Goal: Information Seeking & Learning: Learn about a topic

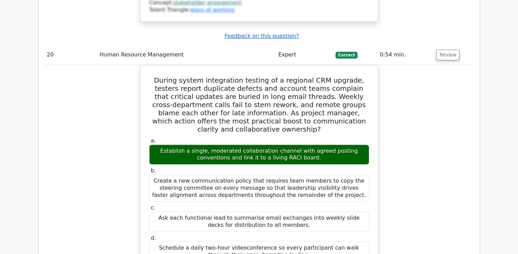
scroll to position [3440, 0]
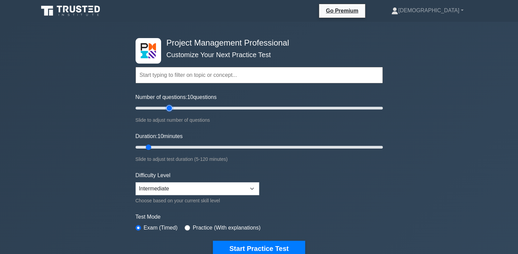
click at [167, 107] on input "Number of questions: 10 questions" at bounding box center [258, 108] width 247 height 8
type input "20"
click at [159, 107] on input "Number of questions: 30 questions" at bounding box center [258, 108] width 247 height 8
type input "20"
click at [173, 146] on input "Duration: 10 minutes" at bounding box center [258, 147] width 247 height 8
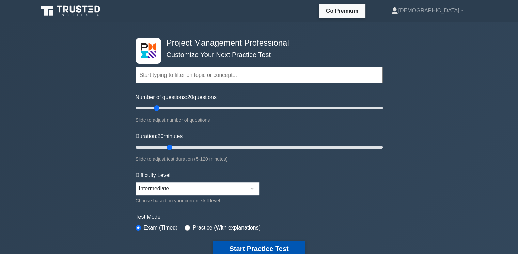
click at [245, 249] on button "Start Practice Test" at bounding box center [259, 249] width 92 height 16
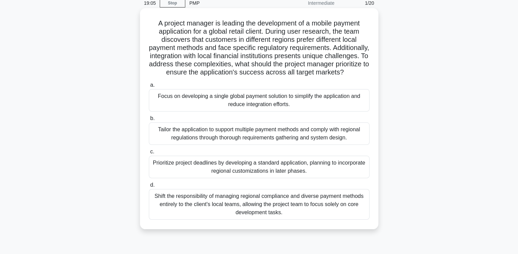
scroll to position [30, 0]
click at [208, 144] on div "Tailor the application to support multiple payment methods and comply with regi…" at bounding box center [259, 134] width 221 height 22
click at [149, 121] on input "b. Tailor the application to support multiple payment methods and comply with r…" at bounding box center [149, 118] width 0 height 4
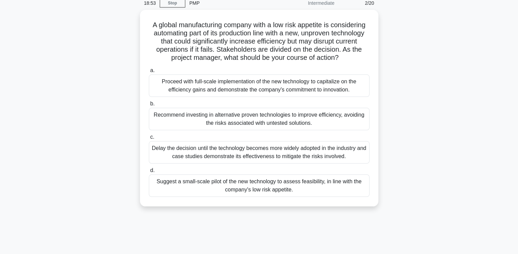
scroll to position [0, 0]
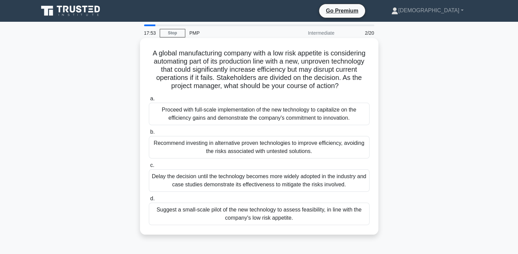
click at [256, 216] on div "Suggest a small-scale pilot of the new technology to assess feasibility, in lin…" at bounding box center [259, 214] width 221 height 22
click at [149, 201] on input "d. Suggest a small-scale pilot of the new technology to assess feasibility, in …" at bounding box center [149, 199] width 0 height 4
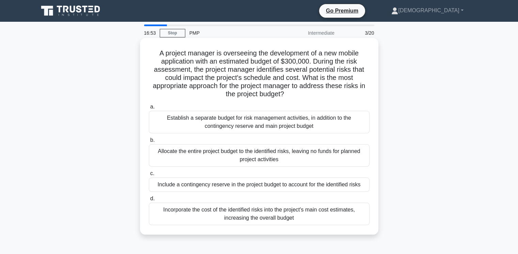
click at [276, 212] on div "Incorporate the cost of the identified risks into the project's main cost estim…" at bounding box center [259, 214] width 221 height 22
click at [149, 201] on input "d. Incorporate the cost of the identified risks into the project's main cost es…" at bounding box center [149, 199] width 0 height 4
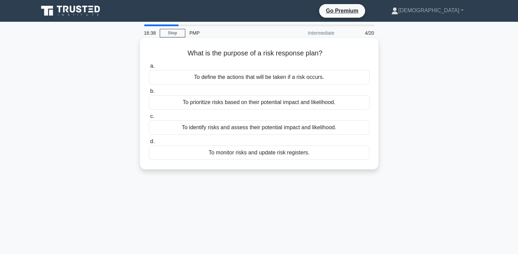
click at [277, 80] on div "To define the actions that will be taken if a risk occurs." at bounding box center [259, 77] width 221 height 14
click at [149, 68] on input "a. To define the actions that will be taken if a risk occurs." at bounding box center [149, 66] width 0 height 4
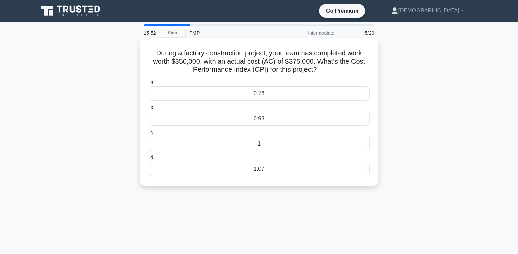
click at [255, 121] on div "0.93" at bounding box center [259, 119] width 221 height 14
click at [149, 110] on input "b. 0.93" at bounding box center [149, 107] width 0 height 4
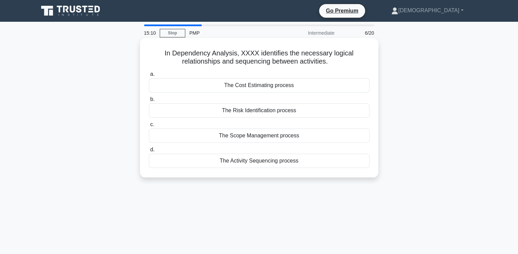
click at [265, 162] on div "The Activity Sequencing process" at bounding box center [259, 161] width 221 height 14
click at [149, 152] on input "d. The Activity Sequencing process" at bounding box center [149, 150] width 0 height 4
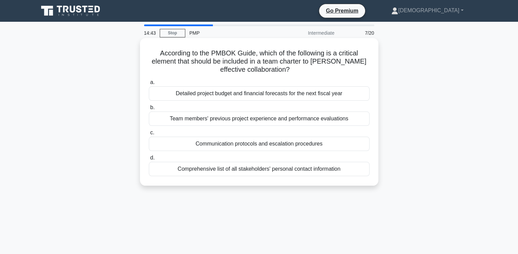
click at [273, 145] on div "Communication protocols and escalation procedures" at bounding box center [259, 144] width 221 height 14
click at [149, 135] on input "c. Communication protocols and escalation procedures" at bounding box center [149, 133] width 0 height 4
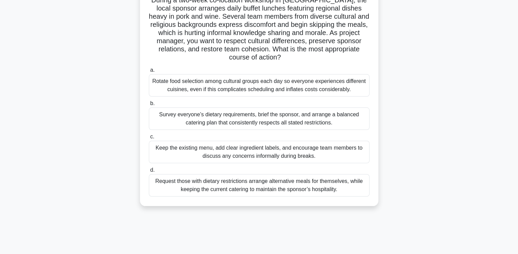
scroll to position [68, 0]
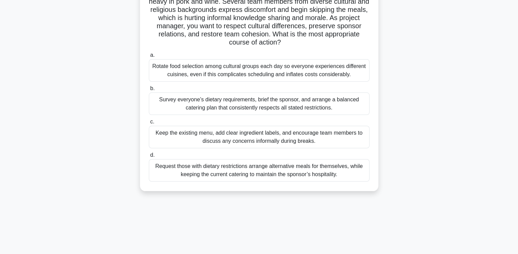
click at [219, 71] on div "Rotate food selection among cultural groups each day so everyone experiences di…" at bounding box center [259, 70] width 221 height 22
click at [149, 58] on input "a. Rotate food selection among cultural groups each day so everyone experiences…" at bounding box center [149, 55] width 0 height 4
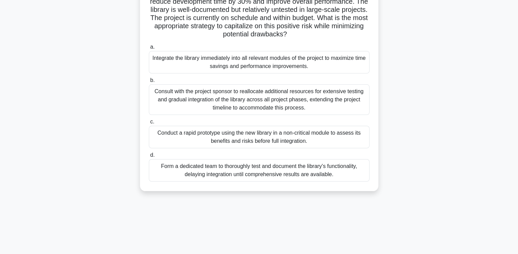
click at [248, 139] on div "Conduct a rapid prototype using the new library in a non-critical module to ass…" at bounding box center [259, 137] width 221 height 22
click at [149, 124] on input "c. Conduct a rapid prototype using the new library in a non-critical module to …" at bounding box center [149, 122] width 0 height 4
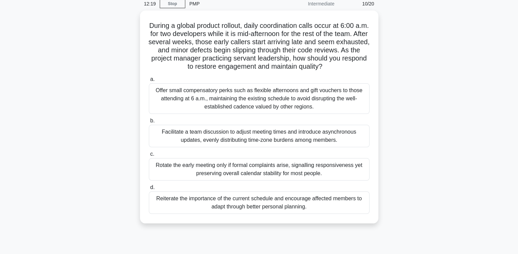
scroll to position [0, 0]
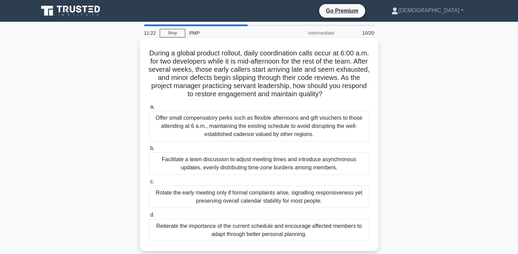
click at [221, 162] on div "Facilitate a team discussion to adjust meeting times and introduce asynchronous…" at bounding box center [259, 163] width 221 height 22
click at [149, 151] on input "b. Facilitate a team discussion to adjust meeting times and introduce asynchron…" at bounding box center [149, 148] width 0 height 4
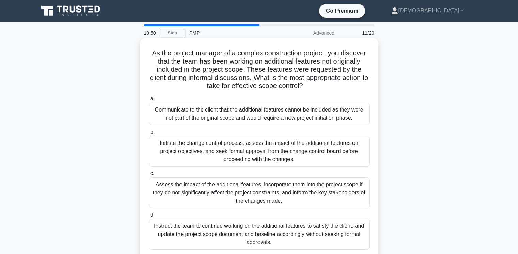
click at [271, 153] on div "Initiate the change control process, assess the impact of the additional featur…" at bounding box center [259, 151] width 221 height 31
click at [149, 134] on input "b. Initiate the change control process, assess the impact of the additional fea…" at bounding box center [149, 132] width 0 height 4
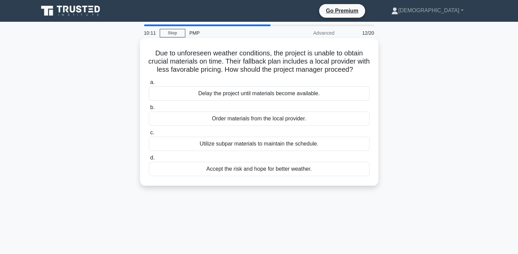
click at [235, 126] on div "Order materials from the local provider." at bounding box center [259, 119] width 221 height 14
click at [149, 110] on input "b. Order materials from the local provider." at bounding box center [149, 107] width 0 height 4
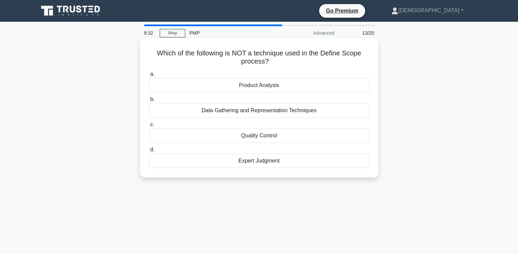
click at [259, 137] on div "Quality Control" at bounding box center [259, 136] width 221 height 14
click at [149, 127] on input "c. Quality Control" at bounding box center [149, 125] width 0 height 4
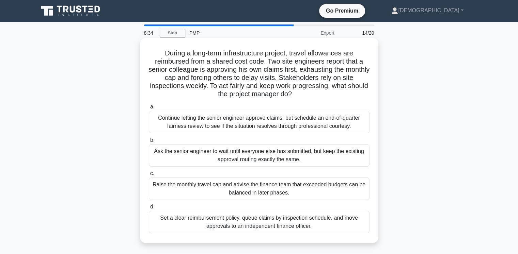
click at [248, 224] on div "Set a clear reimbursement policy, queue claims by inspection schedule, and move…" at bounding box center [259, 222] width 221 height 22
click at [149, 209] on input "d. Set a clear reimbursement policy, queue claims by inspection schedule, and m…" at bounding box center [149, 207] width 0 height 4
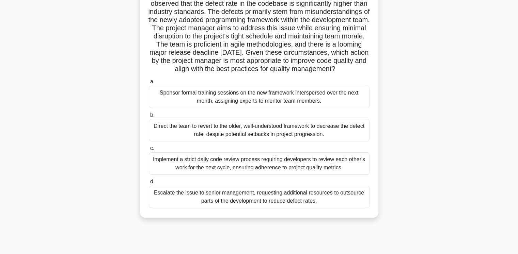
scroll to position [68, 0]
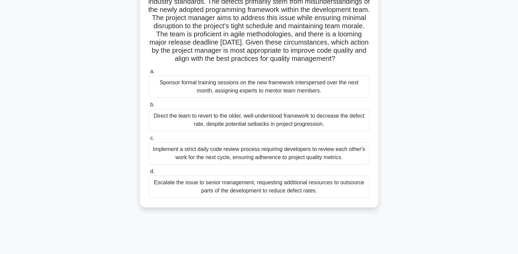
click at [280, 164] on div "Implement a strict daily code review process requiring developers to review eac…" at bounding box center [259, 153] width 221 height 22
click at [149, 141] on input "c. Implement a strict daily code review process requiring developers to review …" at bounding box center [149, 138] width 0 height 4
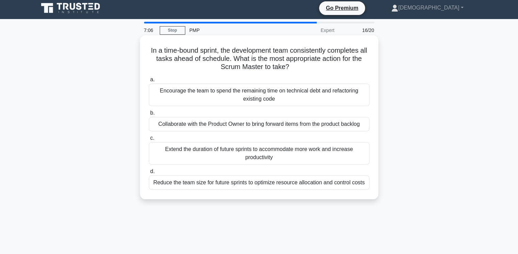
scroll to position [0, 0]
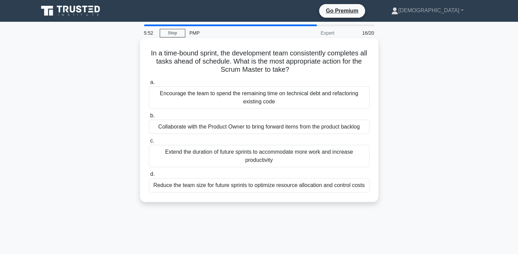
click at [255, 158] on div "Extend the duration of future sprints to accommodate more work and increase pro…" at bounding box center [259, 156] width 221 height 22
click at [149, 143] on input "c. Extend the duration of future sprints to accommodate more work and increase …" at bounding box center [149, 141] width 0 height 4
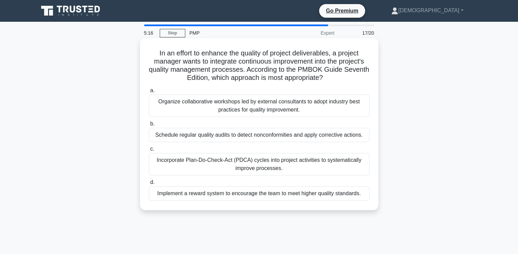
click at [275, 166] on div "Incorporate Plan-Do-Check-Act (PDCA) cycles into project activities to systemat…" at bounding box center [259, 164] width 221 height 22
click at [149, 151] on input "c. Incorporate Plan-Do-Check-Act (PDCA) cycles into project activities to syste…" at bounding box center [149, 149] width 0 height 4
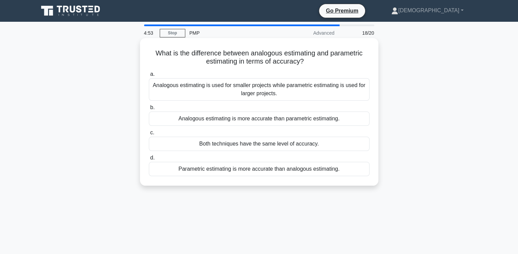
click at [288, 170] on div "Parametric estimating is more accurate than analogous estimating." at bounding box center [259, 169] width 221 height 14
click at [149, 160] on input "d. Parametric estimating is more accurate than analogous estimating." at bounding box center [149, 158] width 0 height 4
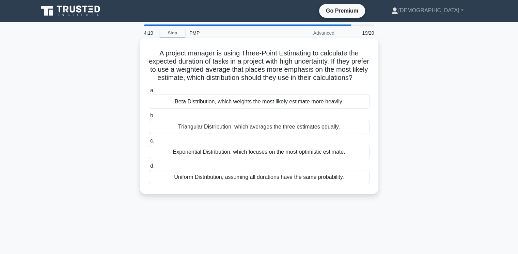
click at [242, 108] on div "Beta Distribution, which weights the most likely estimate more heavily." at bounding box center [259, 102] width 221 height 14
click at [149, 93] on input "a. Beta Distribution, which weights the most likely estimate more heavily." at bounding box center [149, 90] width 0 height 4
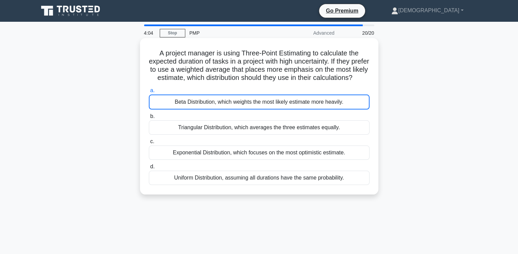
click at [222, 110] on div "Beta Distribution, which weights the most likely estimate more heavily." at bounding box center [259, 102] width 221 height 15
click at [149, 93] on input "a. Beta Distribution, which weights the most likely estimate more heavily." at bounding box center [149, 90] width 0 height 4
click at [278, 110] on div "Beta Distribution, which weights the most likely estimate more heavily." at bounding box center [259, 102] width 221 height 15
click at [149, 93] on input "a. Beta Distribution, which weights the most likely estimate more heavily." at bounding box center [149, 90] width 0 height 4
click at [244, 135] on div "Triangular Distribution, which averages the three estimates equally." at bounding box center [259, 127] width 221 height 14
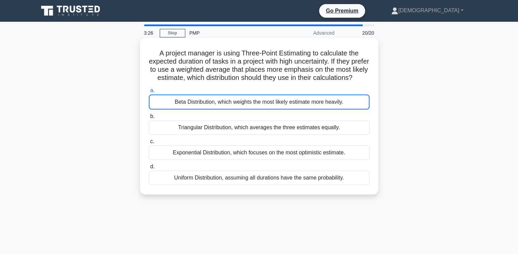
click at [228, 108] on div "Beta Distribution, which weights the most likely estimate more heavily." at bounding box center [259, 102] width 221 height 15
click at [149, 93] on input "a. Beta Distribution, which weights the most likely estimate more heavily." at bounding box center [149, 90] width 0 height 4
click at [219, 110] on div "Beta Distribution, which weights the most likely estimate more heavily." at bounding box center [259, 102] width 221 height 15
click at [149, 93] on input "a. Beta Distribution, which weights the most likely estimate more heavily." at bounding box center [149, 90] width 0 height 4
click at [212, 135] on div "Triangular Distribution, which averages the three estimates equally." at bounding box center [259, 127] width 221 height 14
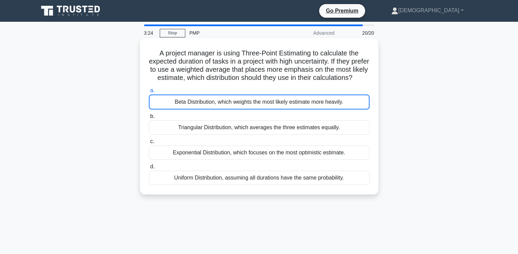
click at [208, 108] on div "Beta Distribution, which weights the most likely estimate more heavily." at bounding box center [259, 102] width 221 height 15
click at [149, 93] on input "a. Beta Distribution, which weights the most likely estimate more heavily." at bounding box center [149, 90] width 0 height 4
click at [208, 108] on div "Beta Distribution, which weights the most likely estimate more heavily." at bounding box center [259, 102] width 221 height 15
click at [149, 93] on input "a. Beta Distribution, which weights the most likely estimate more heavily." at bounding box center [149, 90] width 0 height 4
click at [208, 108] on div "Beta Distribution, which weights the most likely estimate more heavily." at bounding box center [259, 102] width 221 height 15
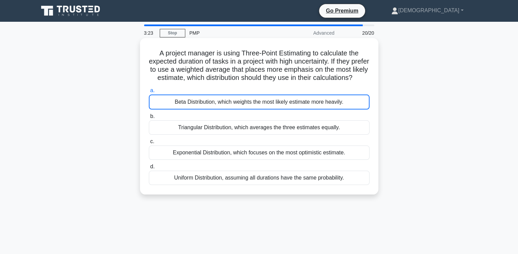
click at [149, 93] on input "a. Beta Distribution, which weights the most likely estimate more heavily." at bounding box center [149, 90] width 0 height 4
click at [241, 109] on div "Beta Distribution, which weights the most likely estimate more heavily." at bounding box center [259, 102] width 221 height 15
click at [149, 93] on input "a. Beta Distribution, which weights the most likely estimate more heavily." at bounding box center [149, 90] width 0 height 4
click at [330, 110] on div "Beta Distribution, which weights the most likely estimate more heavily." at bounding box center [259, 102] width 221 height 15
click at [149, 93] on input "a. Beta Distribution, which weights the most likely estimate more heavily." at bounding box center [149, 90] width 0 height 4
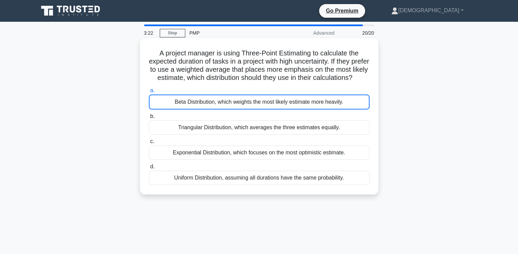
click at [332, 110] on div "Beta Distribution, which weights the most likely estimate more heavily." at bounding box center [259, 102] width 221 height 15
click at [149, 93] on input "a. Beta Distribution, which weights the most likely estimate more heavily." at bounding box center [149, 90] width 0 height 4
click at [361, 107] on div "Beta Distribution, which weights the most likely estimate more heavily." at bounding box center [259, 102] width 221 height 15
click at [149, 93] on input "a. Beta Distribution, which weights the most likely estimate more heavily." at bounding box center [149, 90] width 0 height 4
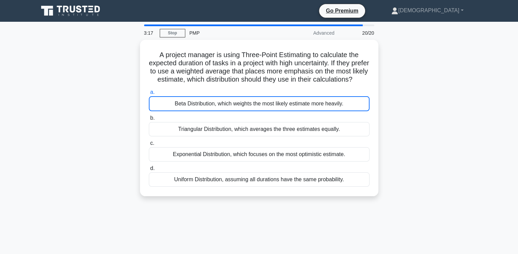
click at [369, 26] on div at bounding box center [259, 26] width 230 height 2
click at [363, 231] on div "2:40 Stop PMP Advanced 20/20 A project manager is using Three-Point Estimating …" at bounding box center [258, 195] width 449 height 340
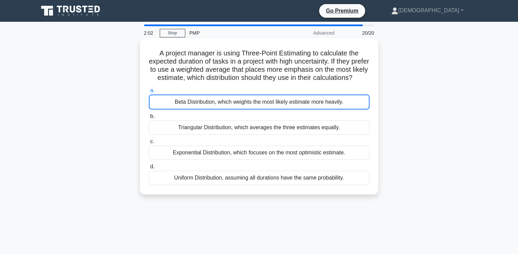
click at [298, 110] on div "Beta Distribution, which weights the most likely estimate more heavily." at bounding box center [259, 102] width 221 height 15
click at [149, 93] on input "a. Beta Distribution, which weights the most likely estimate more heavily." at bounding box center [149, 90] width 0 height 4
click at [300, 110] on div "Beta Distribution, which weights the most likely estimate more heavily." at bounding box center [259, 102] width 221 height 15
click at [149, 93] on input "a. Beta Distribution, which weights the most likely estimate more heavily." at bounding box center [149, 90] width 0 height 4
click at [232, 74] on h5 "A project manager is using Three-Point Estimating to calculate the expected dur…" at bounding box center [259, 65] width 222 height 33
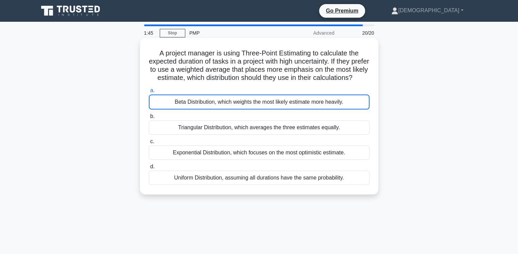
click at [241, 110] on div "Beta Distribution, which weights the most likely estimate more heavily." at bounding box center [259, 102] width 221 height 15
click at [280, 109] on div "Beta Distribution, which weights the most likely estimate more heavily." at bounding box center [259, 102] width 221 height 15
click at [149, 93] on input "a. Beta Distribution, which weights the most likely estimate more heavily." at bounding box center [149, 90] width 0 height 4
click at [308, 110] on div "Beta Distribution, which weights the most likely estimate more heavily." at bounding box center [259, 102] width 221 height 15
click at [149, 93] on input "a. Beta Distribution, which weights the most likely estimate more heavily." at bounding box center [149, 90] width 0 height 4
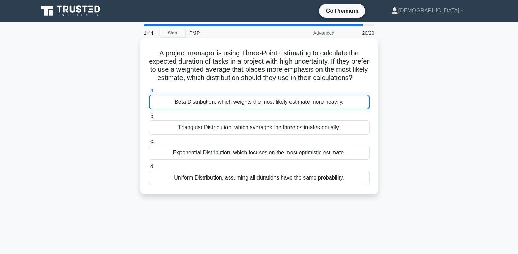
click at [308, 110] on div "Beta Distribution, which weights the most likely estimate more heavily." at bounding box center [259, 102] width 221 height 15
click at [149, 93] on input "a. Beta Distribution, which weights the most likely estimate more heavily." at bounding box center [149, 90] width 0 height 4
click at [322, 110] on div "Beta Distribution, which weights the most likely estimate more heavily." at bounding box center [259, 102] width 221 height 15
click at [149, 93] on input "a. Beta Distribution, which weights the most likely estimate more heavily." at bounding box center [149, 90] width 0 height 4
click at [351, 108] on div "Beta Distribution, which weights the most likely estimate more heavily." at bounding box center [259, 102] width 221 height 15
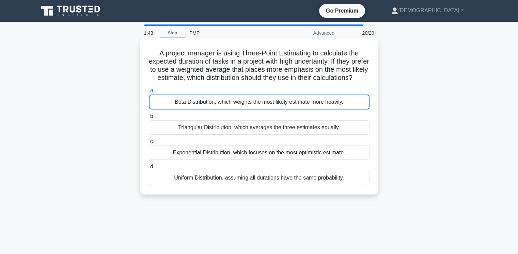
click at [149, 93] on input "a. Beta Distribution, which weights the most likely estimate more heavily." at bounding box center [149, 90] width 0 height 4
click at [352, 108] on div "Beta Distribution, which weights the most likely estimate more heavily." at bounding box center [259, 102] width 221 height 15
click at [149, 93] on input "a. Beta Distribution, which weights the most likely estimate more heavily." at bounding box center [149, 90] width 0 height 4
click at [271, 110] on div "Beta Distribution, which weights the most likely estimate more heavily." at bounding box center [259, 102] width 221 height 15
click at [350, 105] on div "Beta Distribution, which weights the most likely estimate more heavily." at bounding box center [259, 102] width 221 height 15
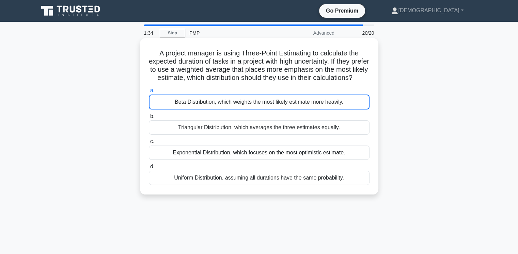
click at [149, 93] on input "a. Beta Distribution, which weights the most likely estimate more heavily." at bounding box center [149, 90] width 0 height 4
click at [335, 135] on div "Triangular Distribution, which averages the three estimates equally." at bounding box center [259, 127] width 221 height 14
click at [149, 119] on input "b. Triangular Distribution, which averages the three estimates equally." at bounding box center [149, 116] width 0 height 4
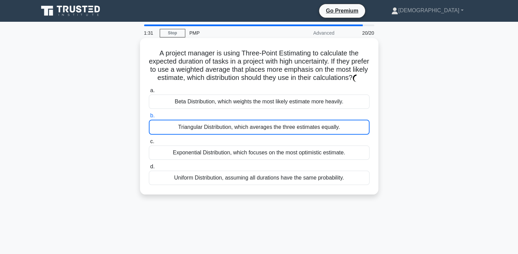
click at [339, 108] on div "Beta Distribution, which weights the most likely estimate more heavily." at bounding box center [259, 102] width 221 height 14
click at [149, 93] on input "a. Beta Distribution, which weights the most likely estimate more heavily." at bounding box center [149, 90] width 0 height 4
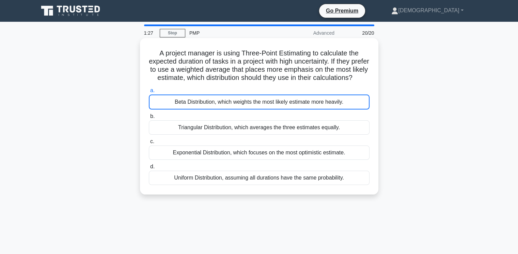
click at [324, 110] on div "Beta Distribution, which weights the most likely estimate more heavily." at bounding box center [259, 102] width 221 height 15
click at [149, 93] on input "a. Beta Distribution, which weights the most likely estimate more heavily." at bounding box center [149, 90] width 0 height 4
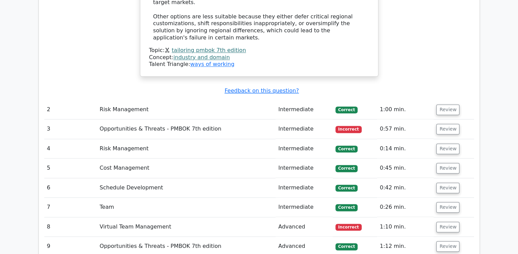
scroll to position [1021, 0]
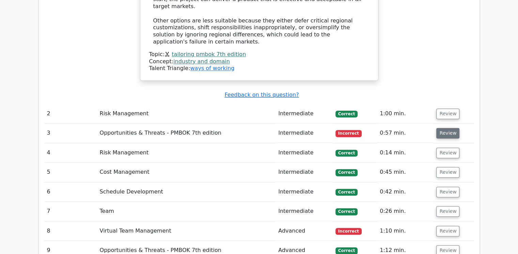
click at [450, 128] on button "Review" at bounding box center [447, 133] width 23 height 11
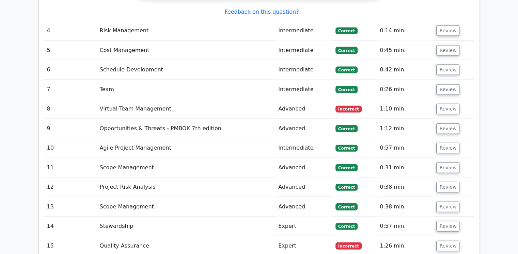
scroll to position [1463, 0]
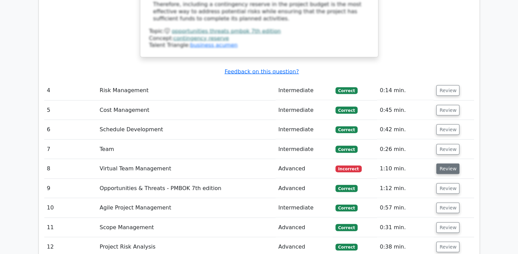
click at [443, 164] on button "Review" at bounding box center [447, 169] width 23 height 11
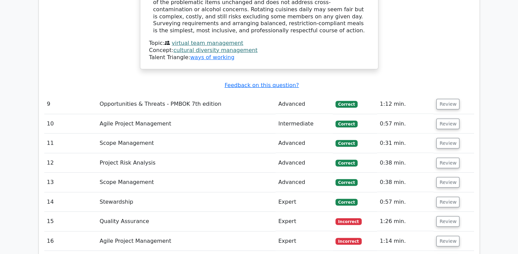
scroll to position [1974, 0]
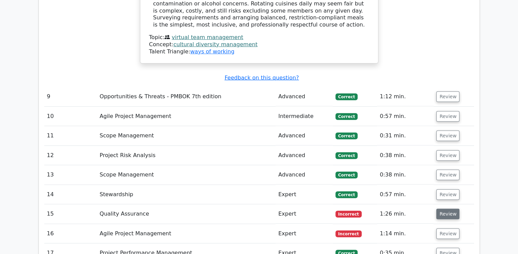
click at [443, 209] on button "Review" at bounding box center [447, 214] width 23 height 11
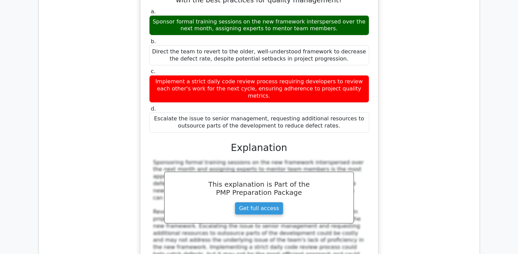
scroll to position [2382, 0]
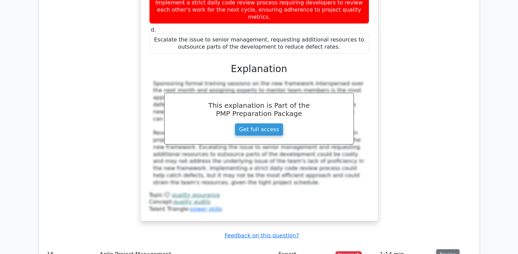
click at [442, 249] on button "Review" at bounding box center [447, 254] width 23 height 11
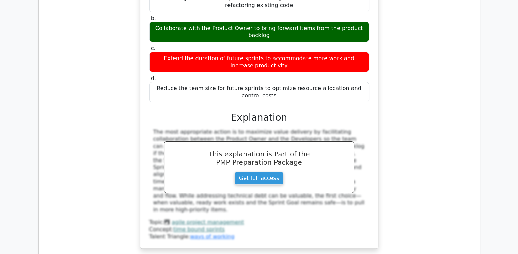
scroll to position [2722, 0]
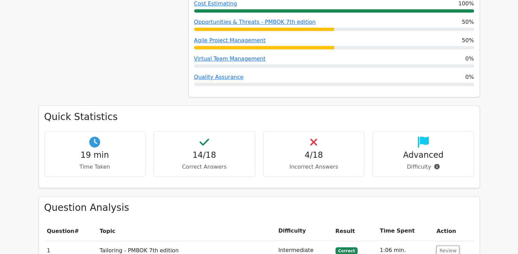
scroll to position [468, 0]
